Goal: Task Accomplishment & Management: Manage account settings

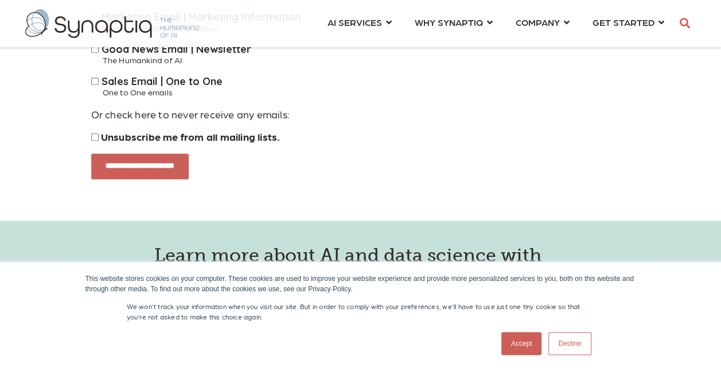
scroll to position [402, 0]
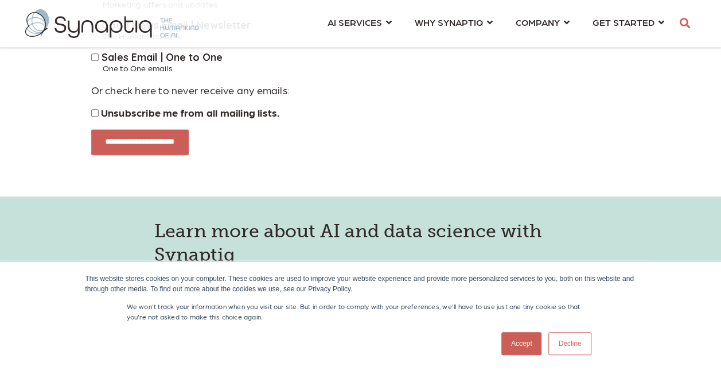
click at [137, 115] on span "Unsubscribe me from all mailing lists." at bounding box center [191, 112] width 180 height 12
click at [174, 148] on input "**********" at bounding box center [139, 142] width 103 height 27
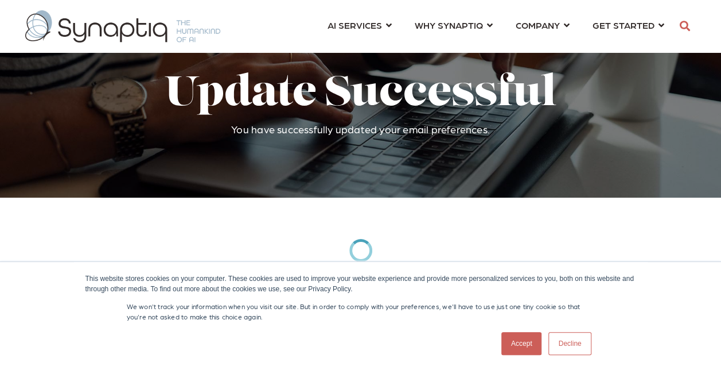
scroll to position [0, 5]
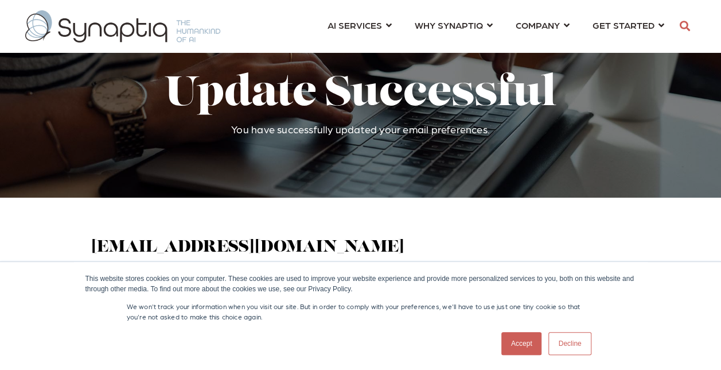
click at [512, 333] on link "Accept" at bounding box center [521, 343] width 41 height 23
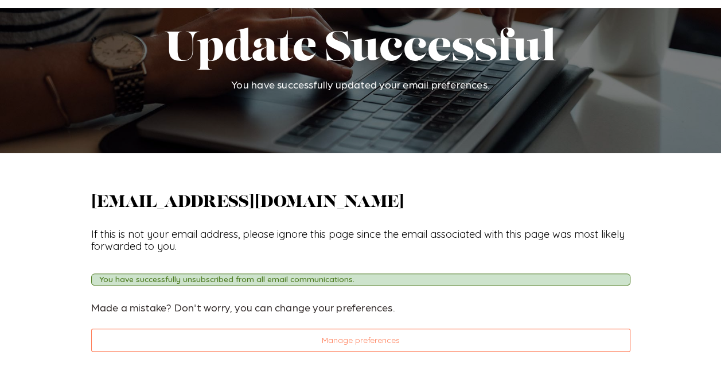
scroll to position [172, 0]
